Goal: Complete application form: Complete application form

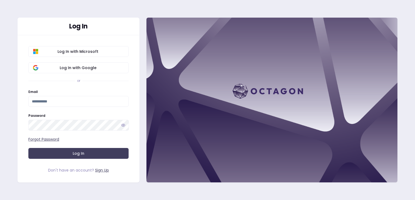
click at [103, 170] on link "Sign Up" at bounding box center [102, 169] width 14 height 5
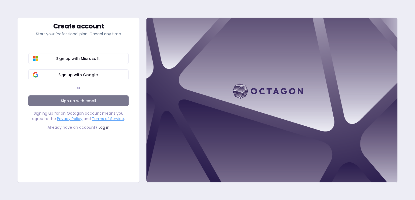
click at [73, 102] on link "Sign up with email" at bounding box center [78, 100] width 100 height 11
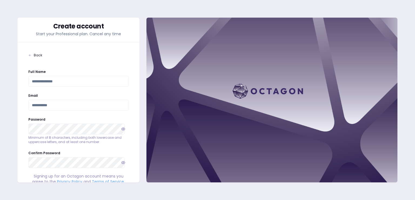
click at [52, 80] on input "Full Name" at bounding box center [78, 81] width 100 height 11
type input "**********"
click at [3, 119] on div "**********" at bounding box center [207, 100] width 415 height 200
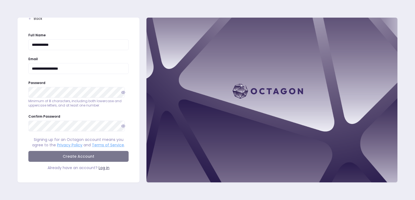
click at [95, 154] on button "Create Account" at bounding box center [78, 156] width 100 height 11
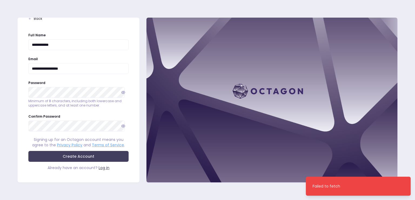
click at [79, 193] on div "**********" at bounding box center [207, 100] width 415 height 200
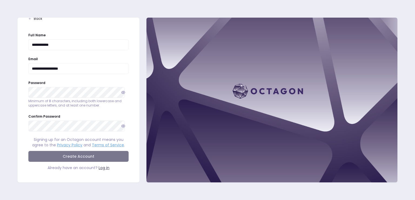
click at [80, 156] on button "Create Account" at bounding box center [78, 156] width 100 height 11
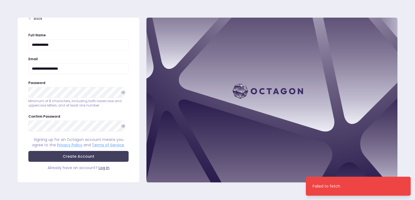
click at [0, 199] on div at bounding box center [0, 200] width 0 height 0
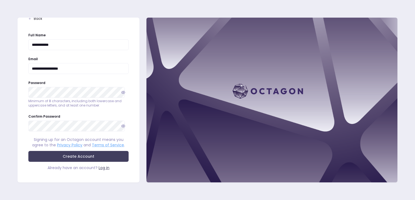
scroll to position [0, 0]
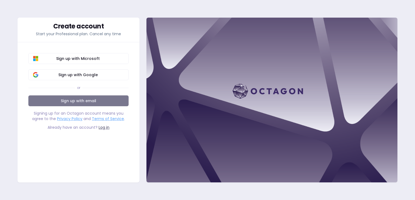
click at [76, 101] on link "Sign up with email" at bounding box center [78, 100] width 100 height 11
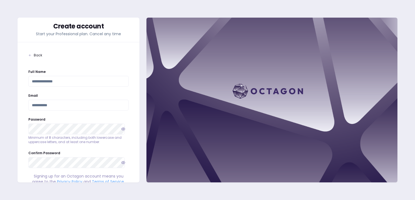
click at [68, 83] on input "Full Name" at bounding box center [78, 81] width 100 height 11
type input "**********"
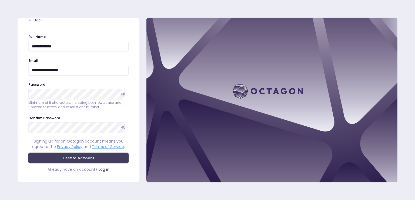
scroll to position [37, 0]
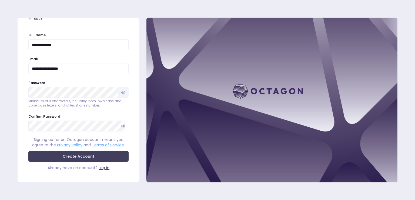
click at [121, 93] on icon "button" at bounding box center [123, 92] width 4 height 4
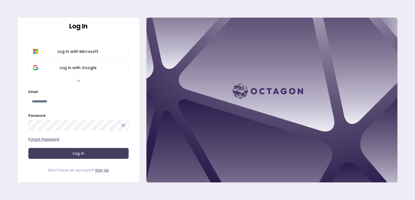
click at [102, 170] on link "Sign Up" at bounding box center [102, 169] width 14 height 5
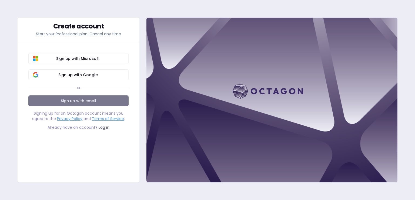
click at [93, 104] on link "Sign up with email" at bounding box center [78, 100] width 100 height 11
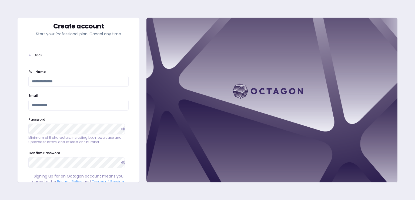
click at [74, 84] on input "Full Name" at bounding box center [78, 81] width 100 height 11
type input "**********"
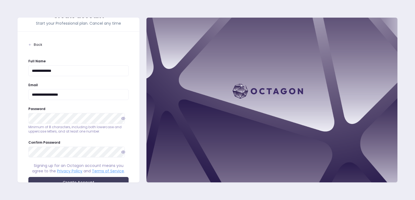
scroll to position [27, 0]
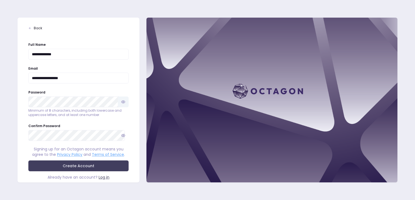
click at [121, 103] on icon "button" at bounding box center [123, 102] width 4 height 4
click at [121, 136] on icon "button" at bounding box center [123, 135] width 4 height 4
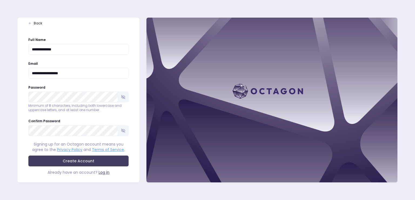
scroll to position [37, 0]
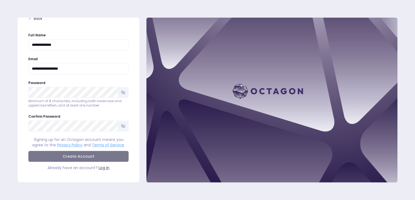
click at [63, 156] on button "Create Account" at bounding box center [78, 156] width 100 height 11
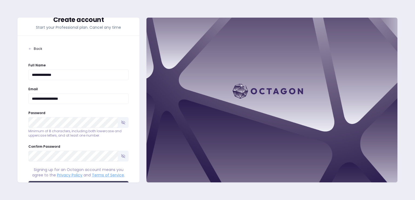
scroll to position [0, 0]
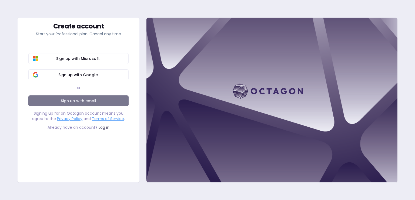
click at [76, 99] on link "Sign up with email" at bounding box center [78, 100] width 100 height 11
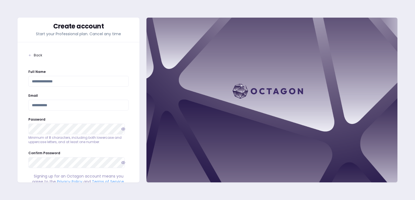
click at [63, 82] on input "Full Name" at bounding box center [78, 81] width 100 height 11
type input "**********"
click at [4, 75] on div "**********" at bounding box center [207, 100] width 415 height 200
click at [122, 128] on icon "button" at bounding box center [124, 128] width 4 height 2
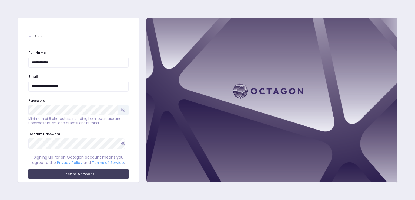
scroll to position [37, 0]
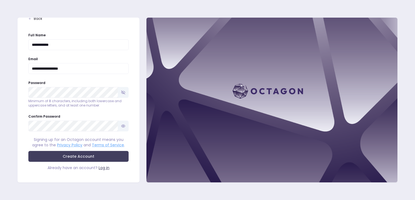
click at [121, 124] on icon "button" at bounding box center [123, 126] width 4 height 4
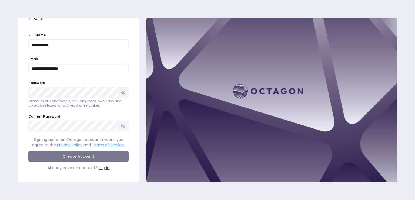
click at [84, 156] on button "Create Account" at bounding box center [78, 156] width 100 height 11
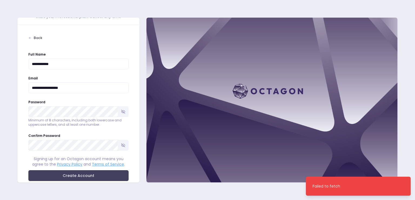
scroll to position [0, 0]
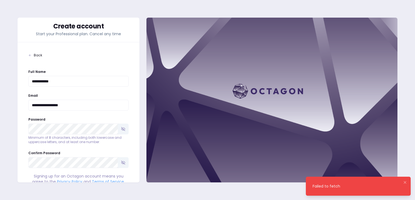
click at [328, 185] on div "Failed to fetch" at bounding box center [327, 185] width 28 height 5
click at [405, 181] on icon "Notifications (F8)" at bounding box center [405, 182] width 4 height 4
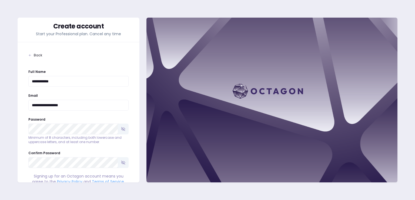
scroll to position [37, 0]
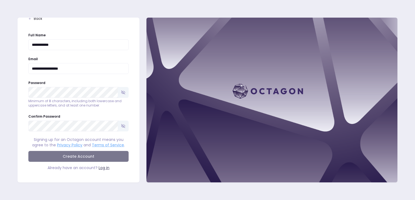
click at [83, 155] on button "Create Account" at bounding box center [78, 156] width 100 height 11
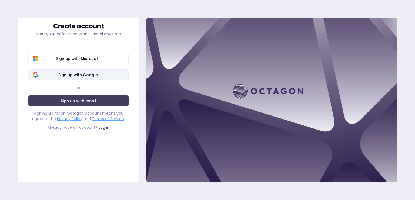
click at [95, 73] on span "Sign up with Google" at bounding box center [78, 74] width 92 height 5
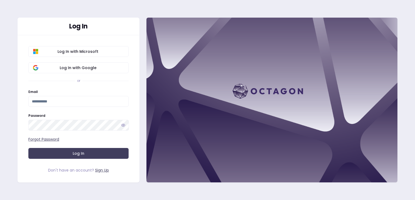
click at [18, 142] on div "Log In with Microsoft Log In with Google or Email Password Forgot Password Log …" at bounding box center [79, 107] width 122 height 144
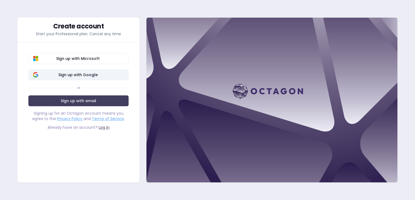
click at [88, 76] on span "Sign up with Google" at bounding box center [78, 74] width 92 height 5
click at [76, 77] on span "Sign up with Google" at bounding box center [78, 74] width 92 height 5
click at [101, 76] on span "Sign up with Google" at bounding box center [78, 74] width 92 height 5
